Goal: Navigation & Orientation: Find specific page/section

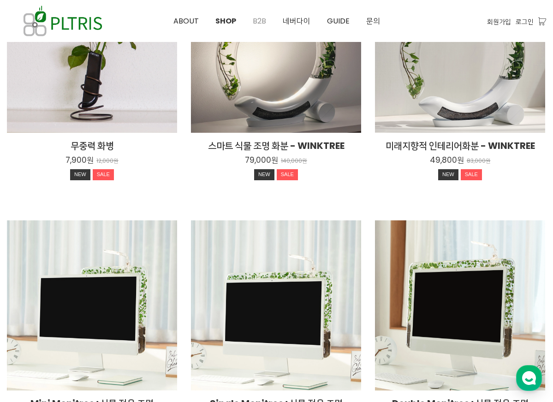
scroll to position [186, 0]
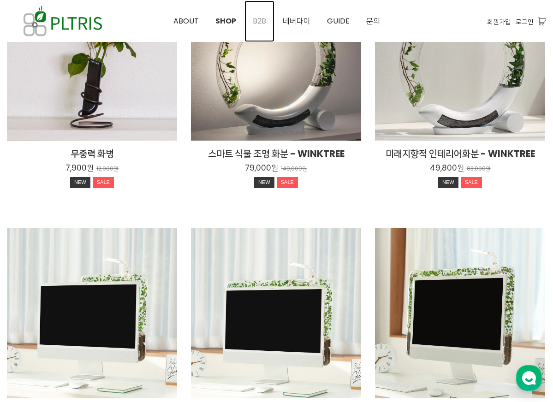
click at [261, 24] on span "B2B" at bounding box center [259, 21] width 13 height 11
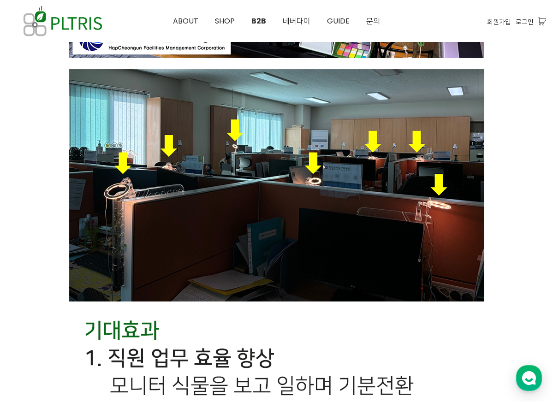
scroll to position [1461, 0]
